Goal: Find specific page/section: Find specific page/section

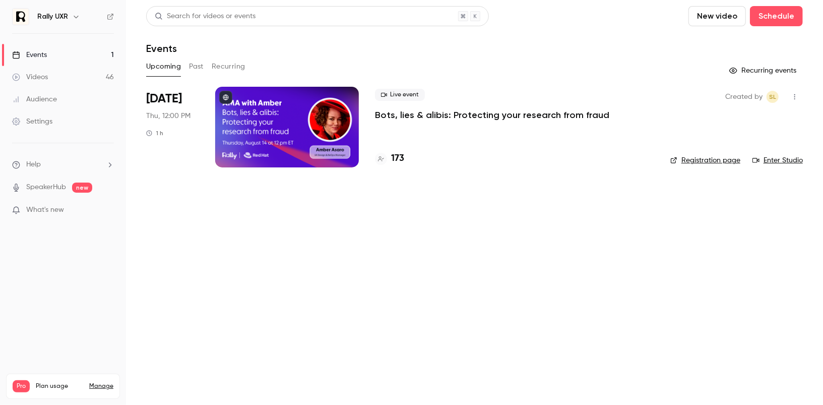
click at [284, 133] on div at bounding box center [287, 127] width 144 height 81
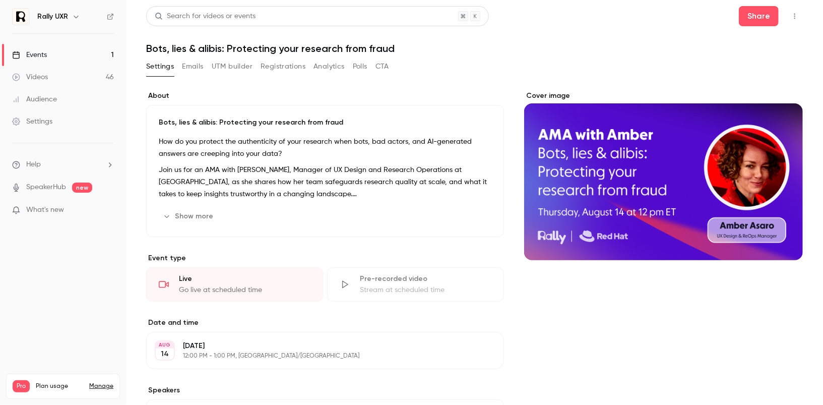
click at [198, 65] on button "Emails" at bounding box center [192, 66] width 21 height 16
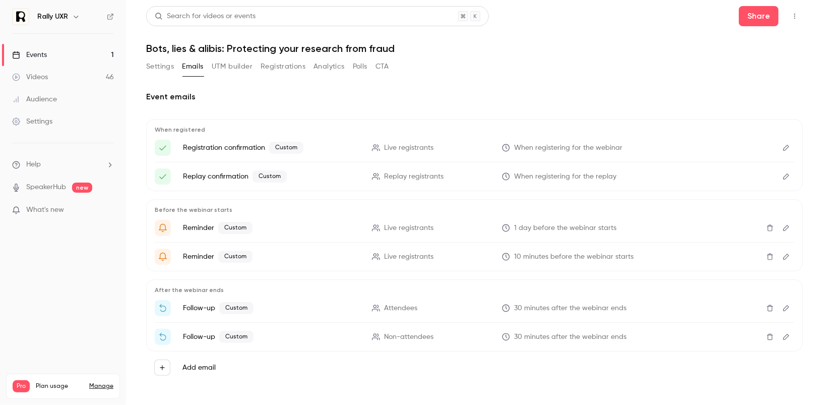
click at [279, 72] on button "Registrations" at bounding box center [282, 66] width 45 height 16
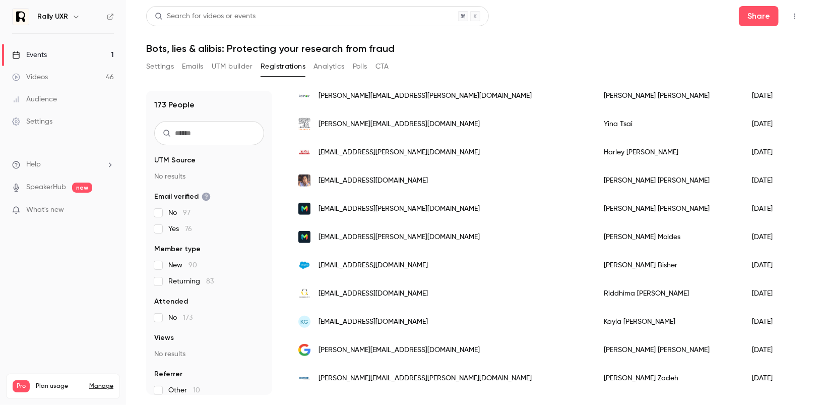
scroll to position [603, 0]
